Goal: Task Accomplishment & Management: Complete application form

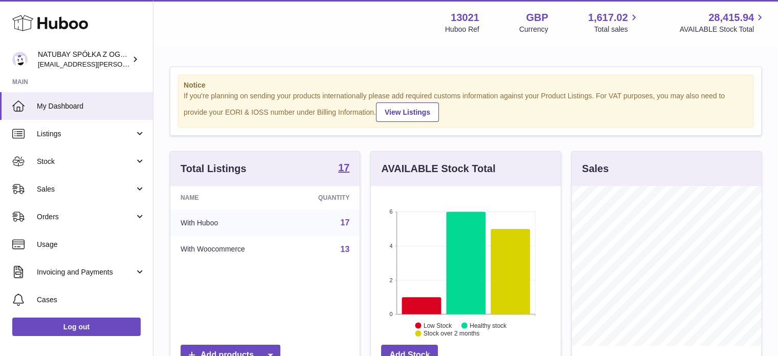
scroll to position [160, 192]
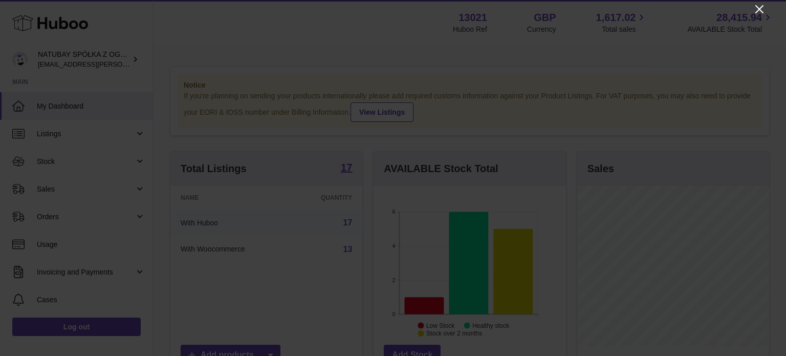
click at [757, 9] on icon "Close" at bounding box center [759, 9] width 12 height 12
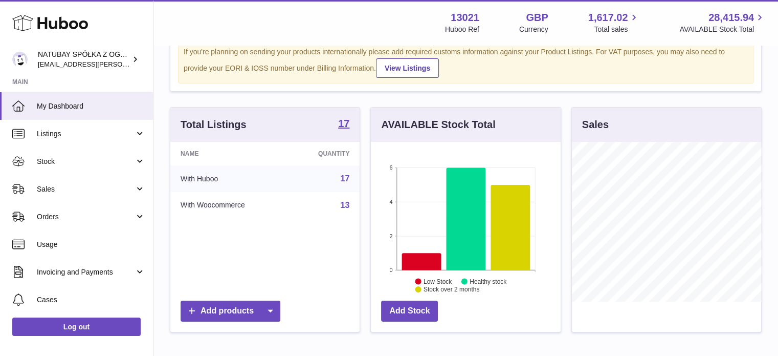
scroll to position [102, 0]
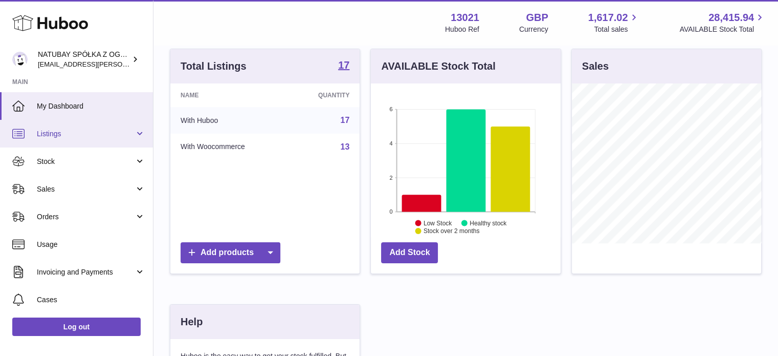
click at [93, 129] on span "Listings" at bounding box center [86, 134] width 98 height 10
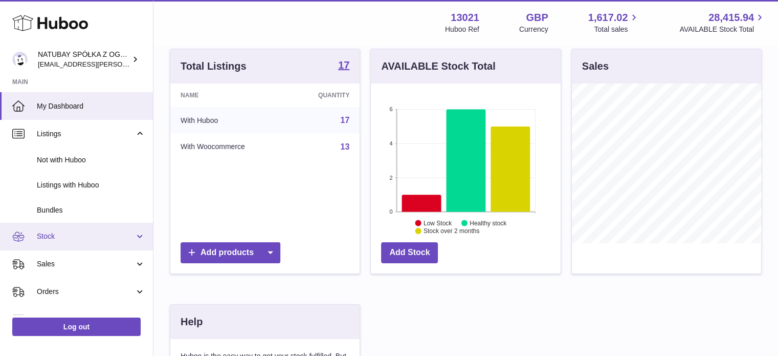
click at [58, 235] on span "Stock" at bounding box center [86, 236] width 98 height 10
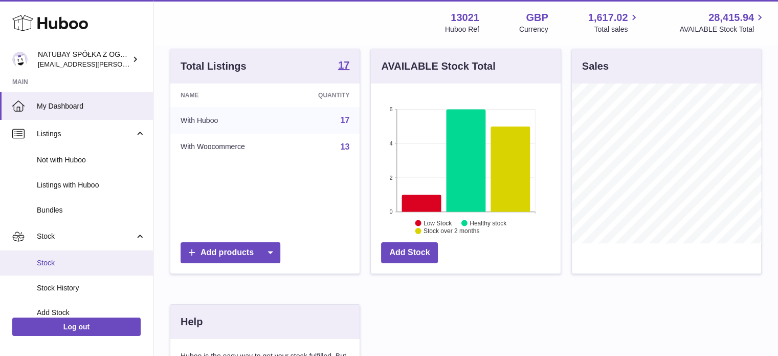
click at [59, 258] on span "Stock" at bounding box center [91, 263] width 109 height 10
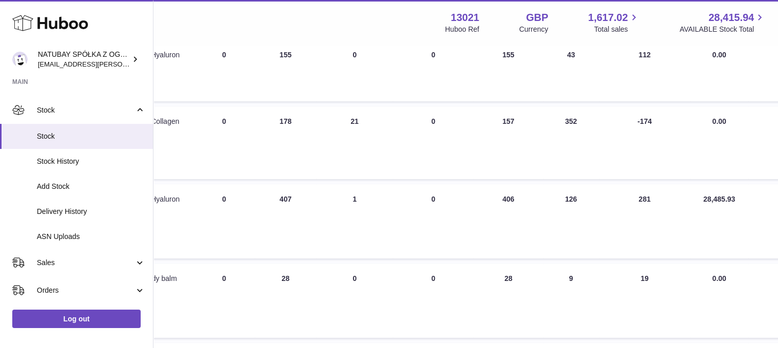
scroll to position [256, 0]
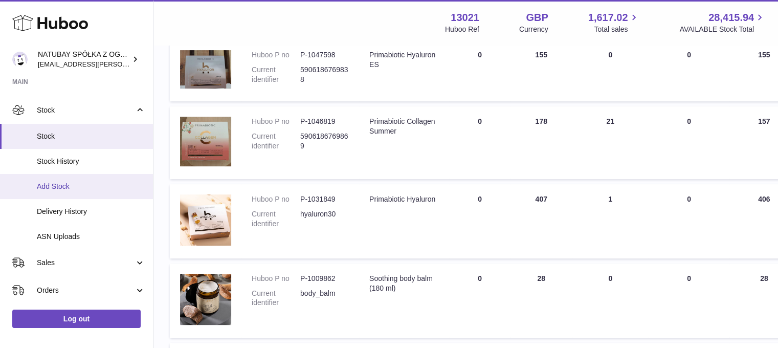
click at [87, 182] on span "Add Stock" at bounding box center [91, 187] width 109 height 10
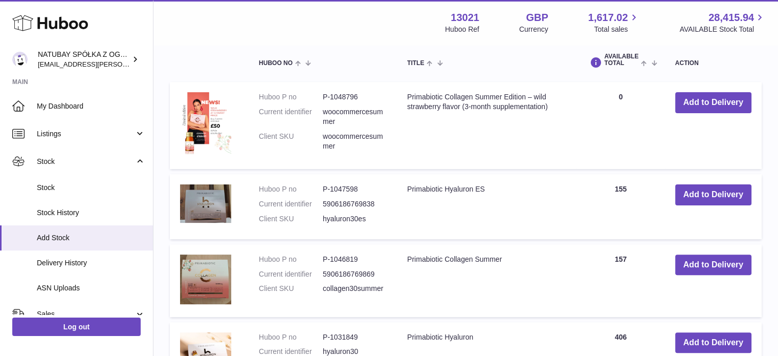
scroll to position [307, 0]
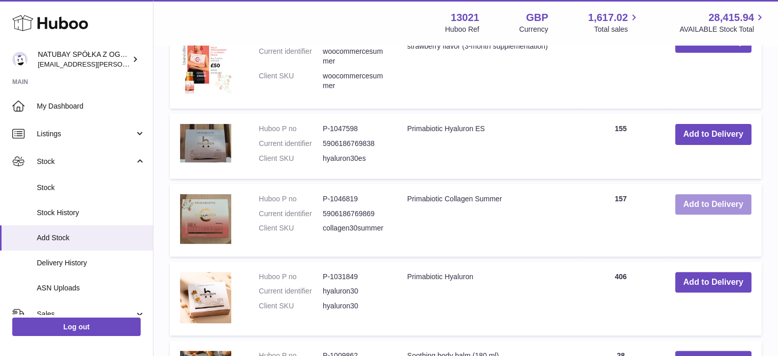
click at [684, 200] on button "Add to Delivery" at bounding box center [714, 204] width 76 height 21
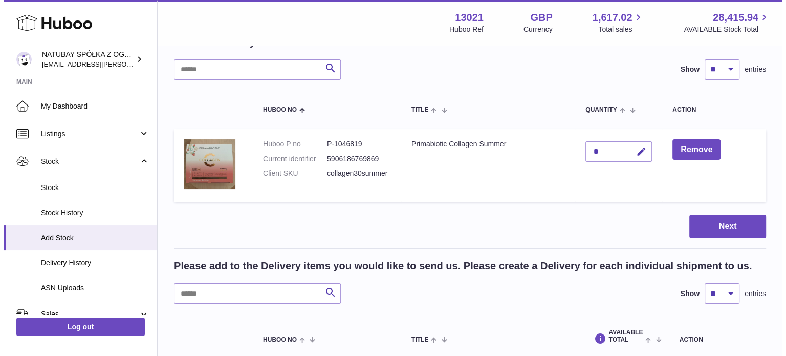
scroll to position [44, 0]
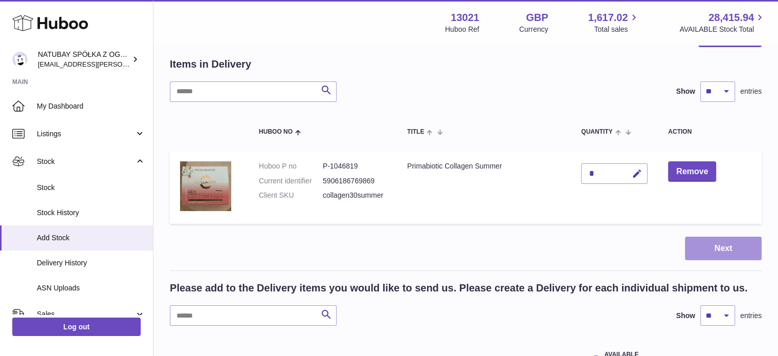
click at [731, 247] on button "Next" at bounding box center [723, 248] width 77 height 24
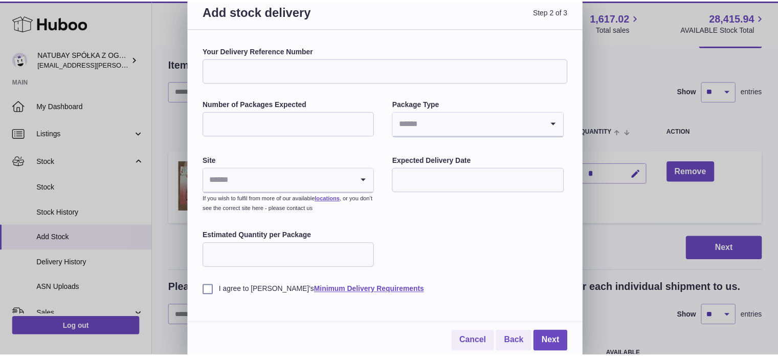
scroll to position [9, 0]
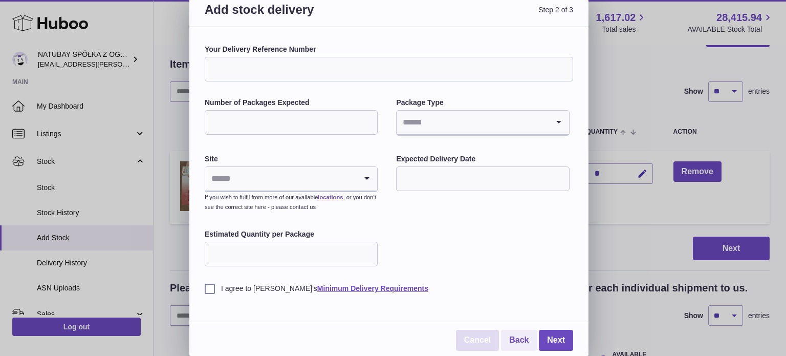
click at [485, 336] on link "Cancel" at bounding box center [477, 340] width 43 height 21
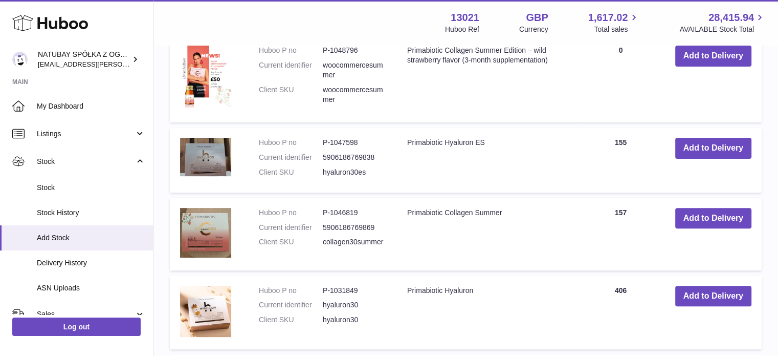
scroll to position [299, 0]
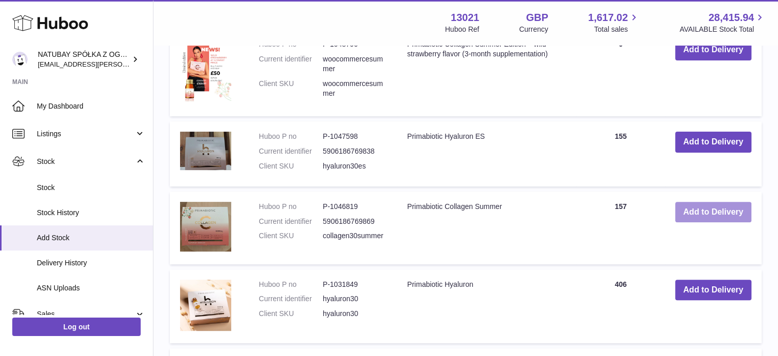
click at [697, 205] on button "Add to Delivery" at bounding box center [714, 212] width 76 height 21
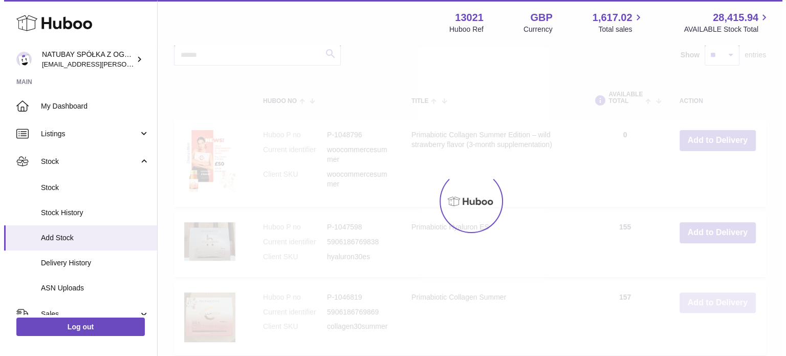
scroll to position [0, 0]
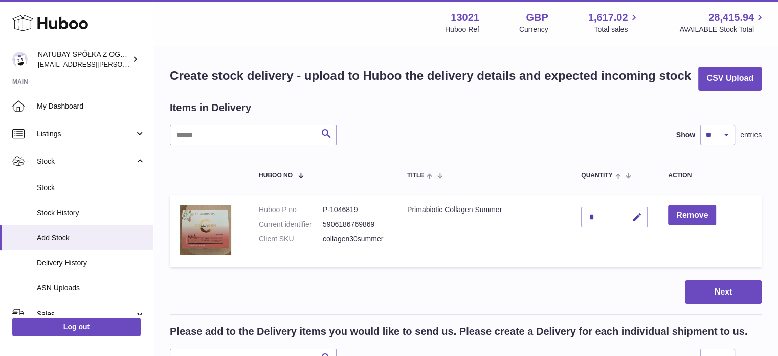
drag, startPoint x: 617, startPoint y: 216, endPoint x: 581, endPoint y: 215, distance: 35.3
click at [581, 215] on div "*" at bounding box center [614, 217] width 67 height 20
click at [604, 223] on div "*" at bounding box center [614, 217] width 67 height 20
click at [636, 217] on icon "button" at bounding box center [637, 217] width 11 height 11
drag, startPoint x: 554, startPoint y: 216, endPoint x: 528, endPoint y: 216, distance: 26.1
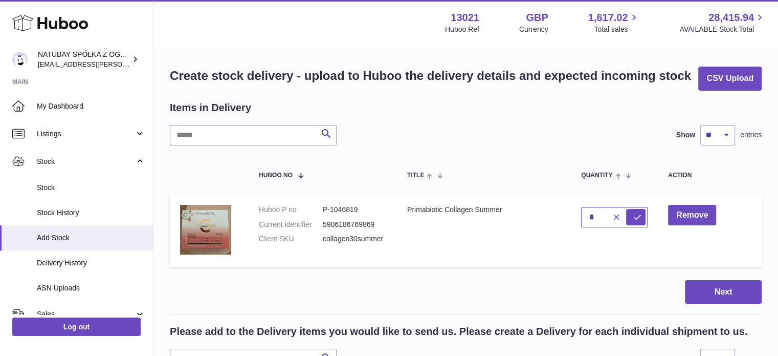
click at [530, 216] on tr "Huboo P no P-1046819 Current identifier 5906186769869 Client SKU collagen30summ…" at bounding box center [466, 230] width 592 height 73
type input "***"
click at [635, 219] on icon "submit" at bounding box center [637, 216] width 9 height 9
click at [725, 291] on button "Next" at bounding box center [723, 292] width 77 height 24
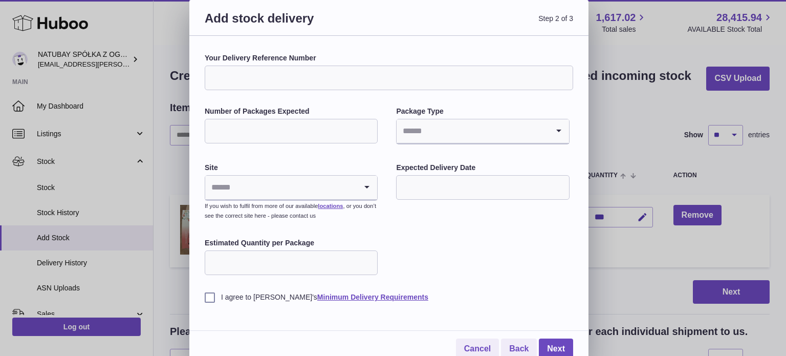
click at [291, 83] on input "Your Delivery Reference Number" at bounding box center [389, 78] width 369 height 25
click at [300, 100] on div "Your Delivery Reference Number Number of Packages Expected Package Type Loading…" at bounding box center [389, 177] width 369 height 249
click at [291, 131] on input "Number of Packages Expected" at bounding box center [291, 131] width 173 height 25
click at [408, 108] on label "Package Type" at bounding box center [482, 111] width 173 height 10
click at [426, 133] on input "Search for option" at bounding box center [472, 131] width 151 height 24
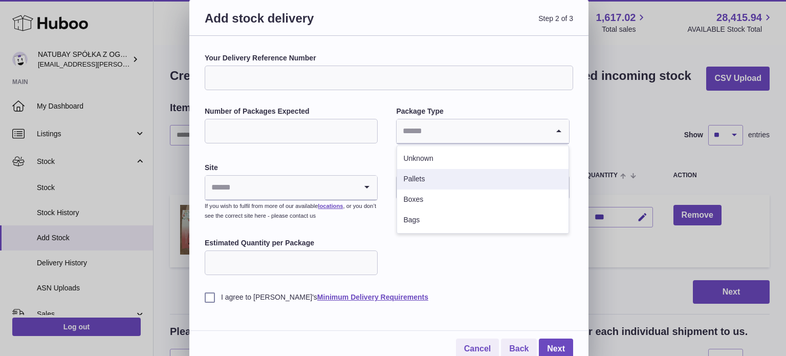
drag, startPoint x: 442, startPoint y: 179, endPoint x: 434, endPoint y: 177, distance: 8.4
click at [442, 179] on li "Pallets" at bounding box center [482, 179] width 171 height 20
drag, startPoint x: 302, startPoint y: 135, endPoint x: 211, endPoint y: 135, distance: 91.6
click at [211, 135] on input "***" at bounding box center [291, 131] width 173 height 25
type input "*"
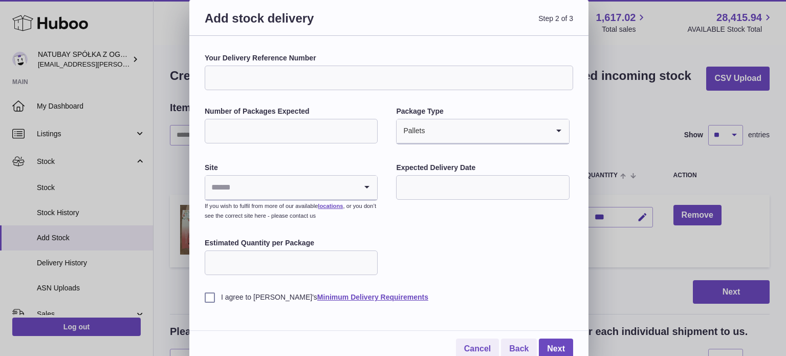
click at [282, 154] on div "Your Delivery Reference Number Number of Packages Expected * Package Type Palle…" at bounding box center [389, 177] width 369 height 249
click at [272, 184] on input "Search for option" at bounding box center [280, 188] width 151 height 24
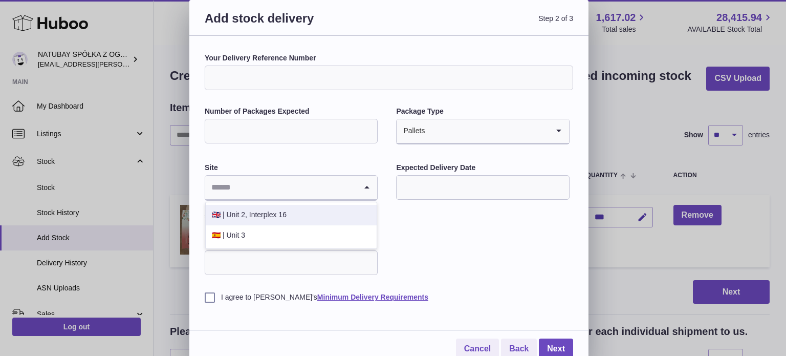
click at [271, 208] on li "🇬🇧 | Unit 2, Interplex 16" at bounding box center [291, 215] width 171 height 20
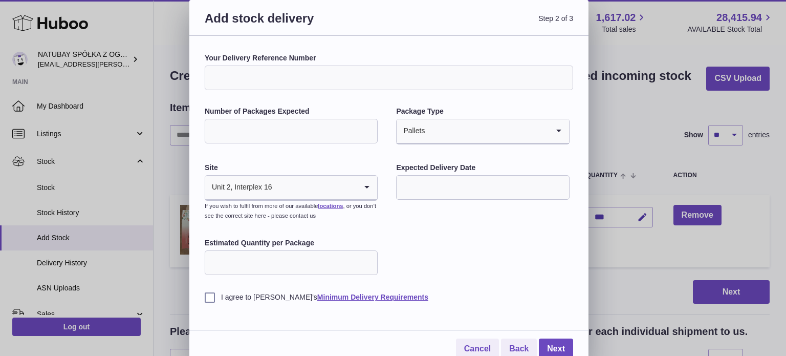
click at [364, 162] on div "Your Delivery Reference Number Number of Packages Expected * Package Type Palle…" at bounding box center [389, 177] width 369 height 249
click at [447, 189] on input "text" at bounding box center [482, 187] width 173 height 25
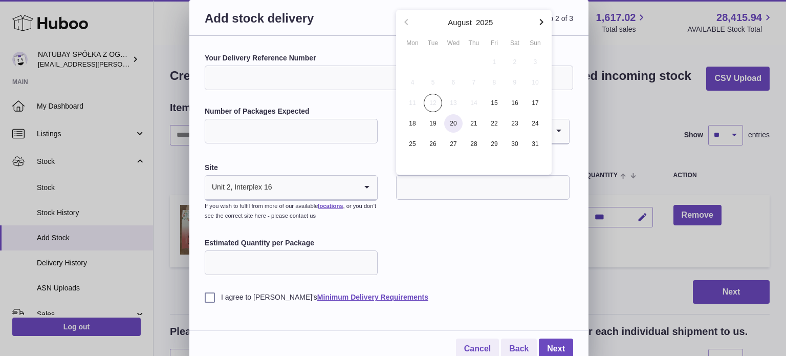
click at [448, 122] on span "20" at bounding box center [453, 123] width 18 height 18
type input "**********"
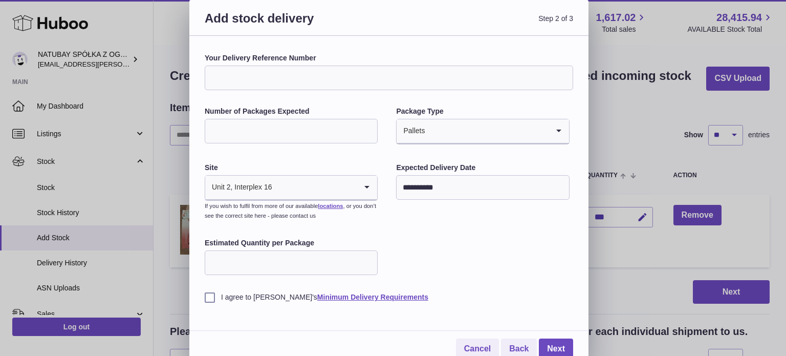
click at [409, 227] on div "**********" at bounding box center [389, 177] width 369 height 249
click at [289, 83] on input "Your Delivery Reference Number" at bounding box center [389, 78] width 369 height 25
click at [268, 254] on input "Estimated Quantity per Package" at bounding box center [291, 262] width 173 height 25
click at [270, 257] on input "Estimated Quantity per Package" at bounding box center [291, 262] width 173 height 25
type input "***"
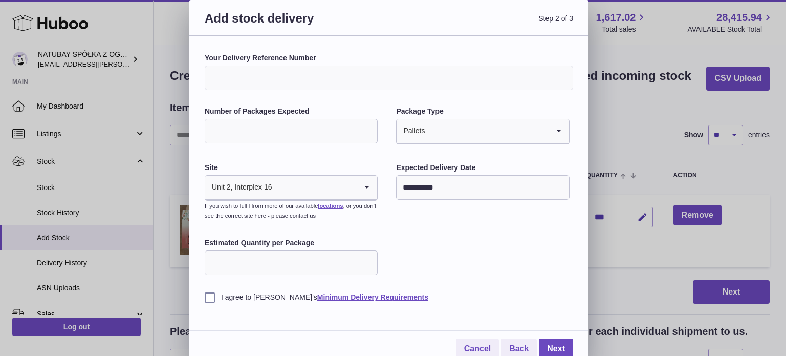
click at [485, 272] on div "**********" at bounding box center [389, 177] width 369 height 249
click at [208, 296] on label "I agree to Huboo's Minimum Delivery Requirements" at bounding box center [389, 297] width 369 height 10
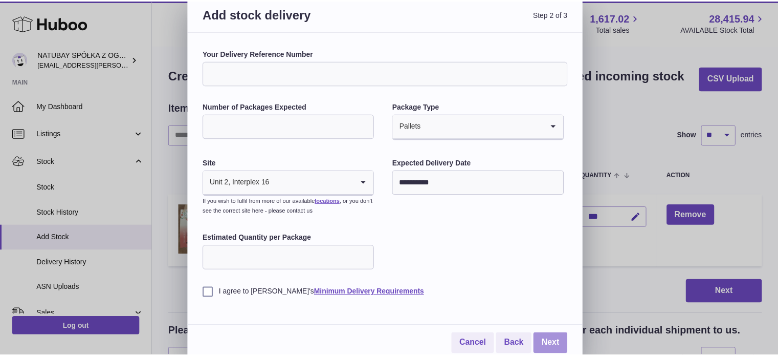
scroll to position [9, 0]
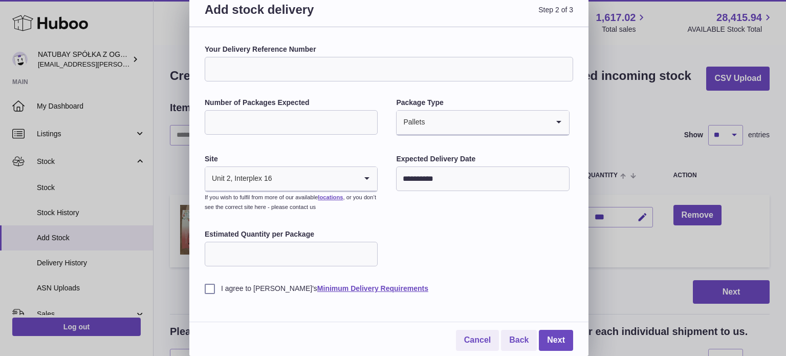
click at [213, 290] on label "I agree to Huboo's Minimum Delivery Requirements" at bounding box center [389, 289] width 369 height 10
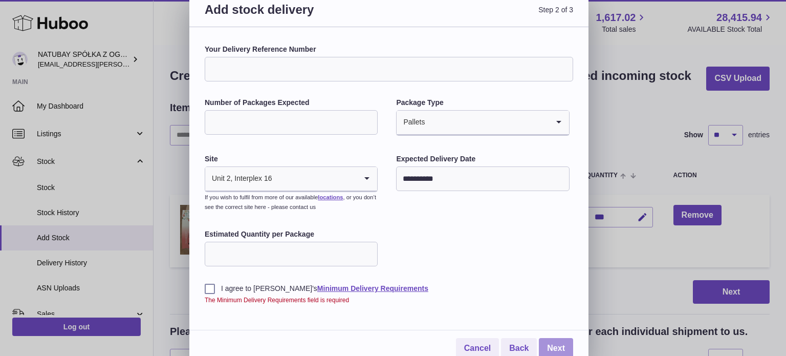
click at [549, 342] on link "Next" at bounding box center [556, 348] width 34 height 21
click at [209, 286] on label "I agree to Huboo's Minimum Delivery Requirements" at bounding box center [389, 289] width 369 height 10
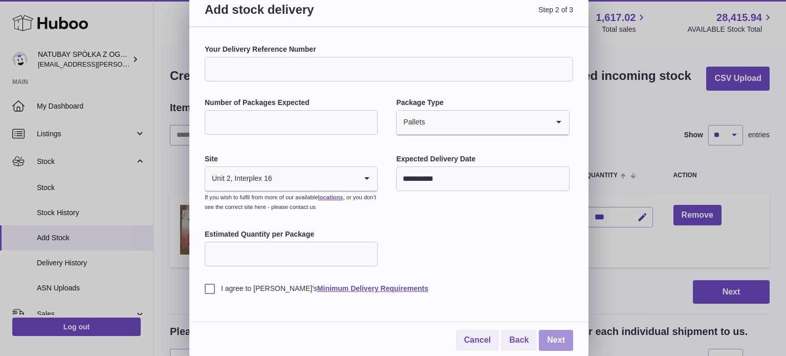
click at [559, 338] on link "Next" at bounding box center [556, 340] width 34 height 21
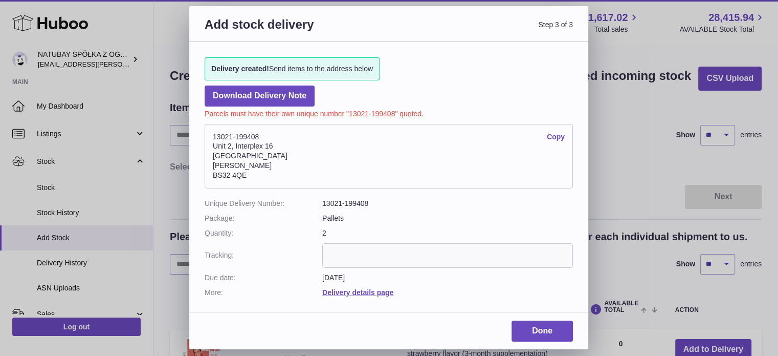
scroll to position [0, 0]
click at [360, 252] on input "text" at bounding box center [447, 255] width 251 height 25
drag, startPoint x: 395, startPoint y: 114, endPoint x: 352, endPoint y: 116, distance: 43.1
click at [352, 116] on p "Parcels must have their own unique number "13021-199408" quoted." at bounding box center [389, 112] width 369 height 12
drag, startPoint x: 348, startPoint y: 115, endPoint x: 396, endPoint y: 109, distance: 48.0
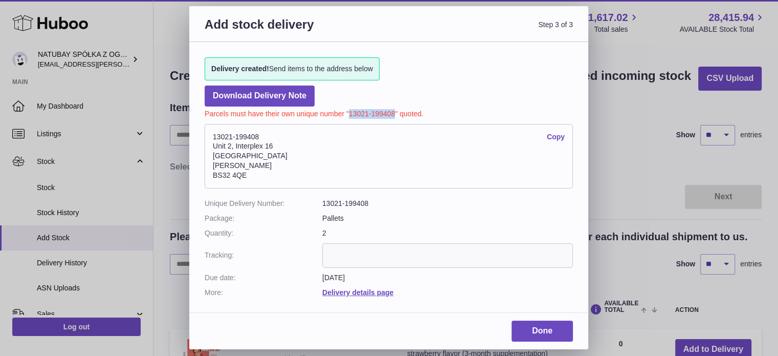
click at [396, 109] on p "Parcels must have their own unique number "13021-199408" quoted." at bounding box center [389, 112] width 369 height 12
copy p "13021-199408"
click at [419, 61] on div "Delivery created! Send items to the address below Download Delivery Note Parcel…" at bounding box center [388, 172] width 399 height 260
click at [560, 331] on link "Done" at bounding box center [542, 330] width 61 height 21
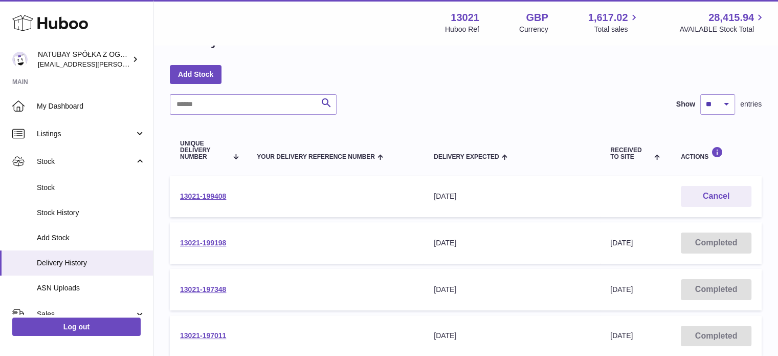
scroll to position [51, 0]
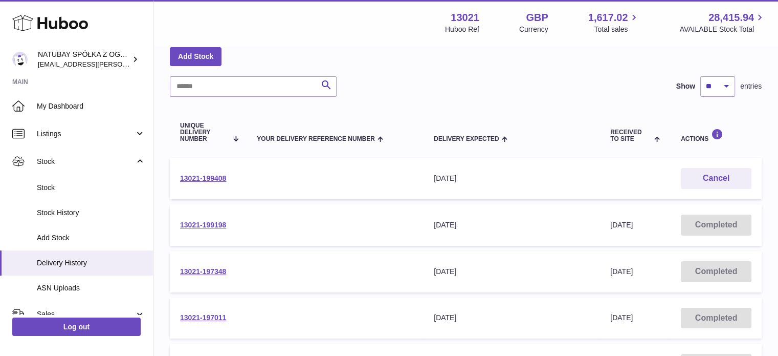
drag, startPoint x: 266, startPoint y: 182, endPoint x: 178, endPoint y: 184, distance: 88.6
click at [178, 184] on tr "13021-199408 Your Delivery Reference Number Delivery Expected 20th Aug 2025 Rec…" at bounding box center [466, 178] width 592 height 41
copy tr "13021-199408 Your Delivery Reference Number Delivery Expected"
